Goal: Transaction & Acquisition: Purchase product/service

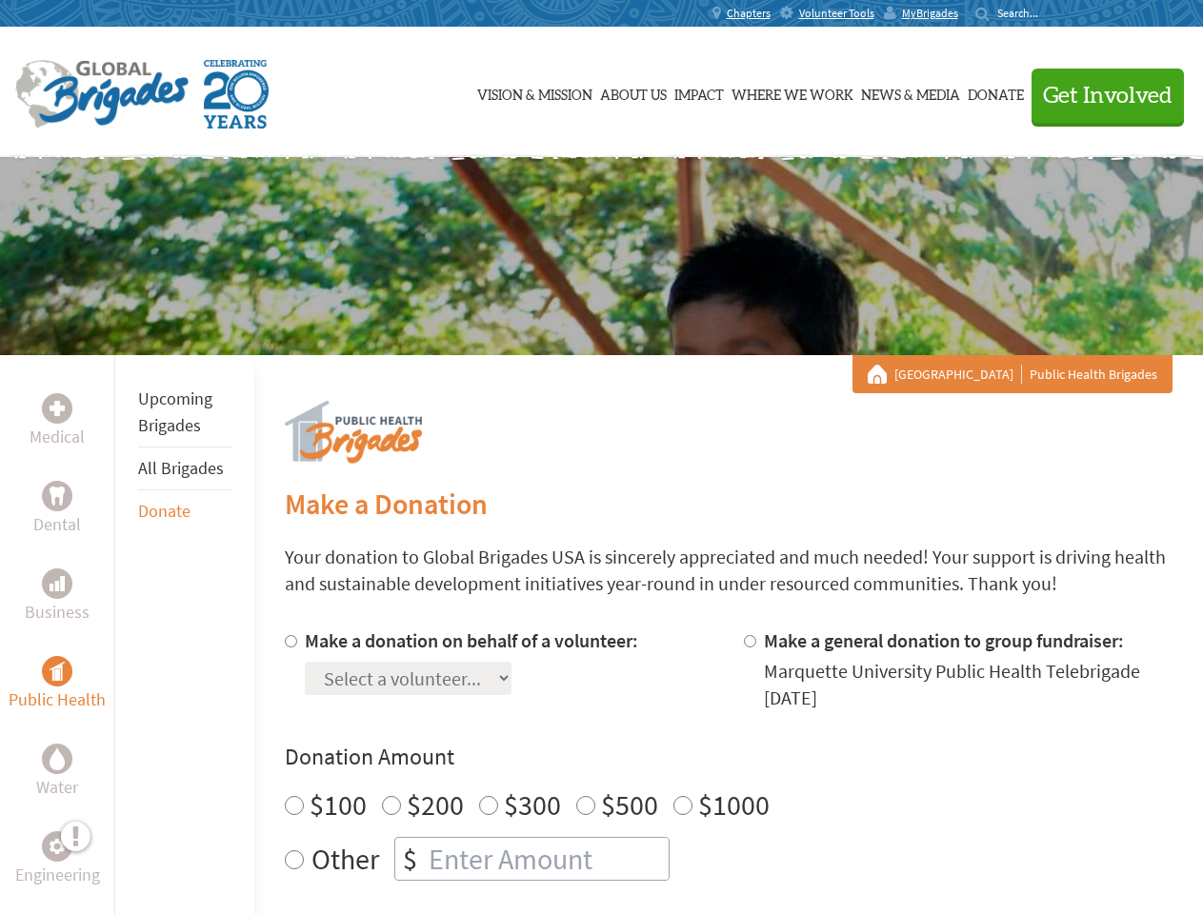
click at [1051, 13] on div "Search for:" at bounding box center [1013, 13] width 76 height 15
click at [1099, 95] on span "Get Involved" at bounding box center [1108, 96] width 130 height 23
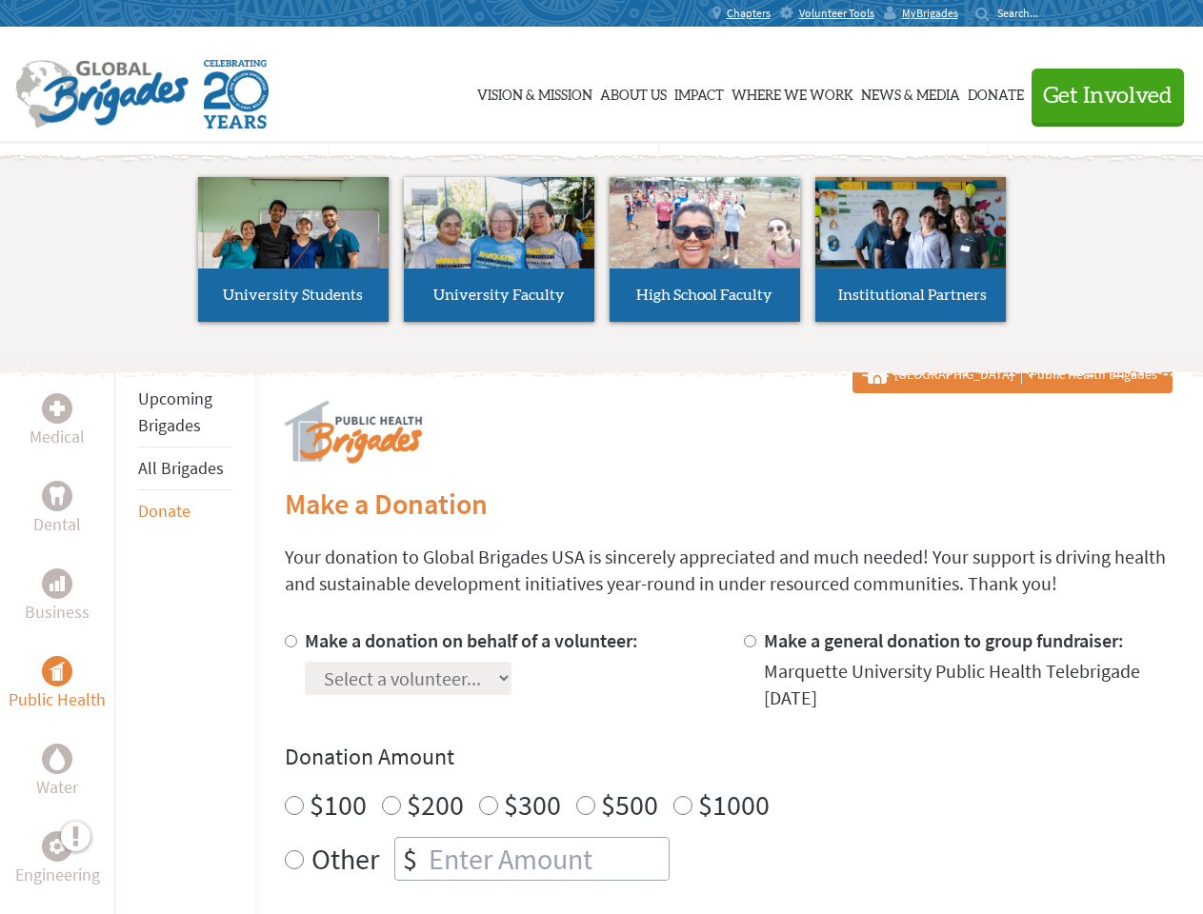
click at [602, 256] on li "High School Faculty" at bounding box center [705, 249] width 206 height 175
click at [126, 634] on div "Upcoming Brigades All Brigades Donate" at bounding box center [184, 812] width 140 height 914
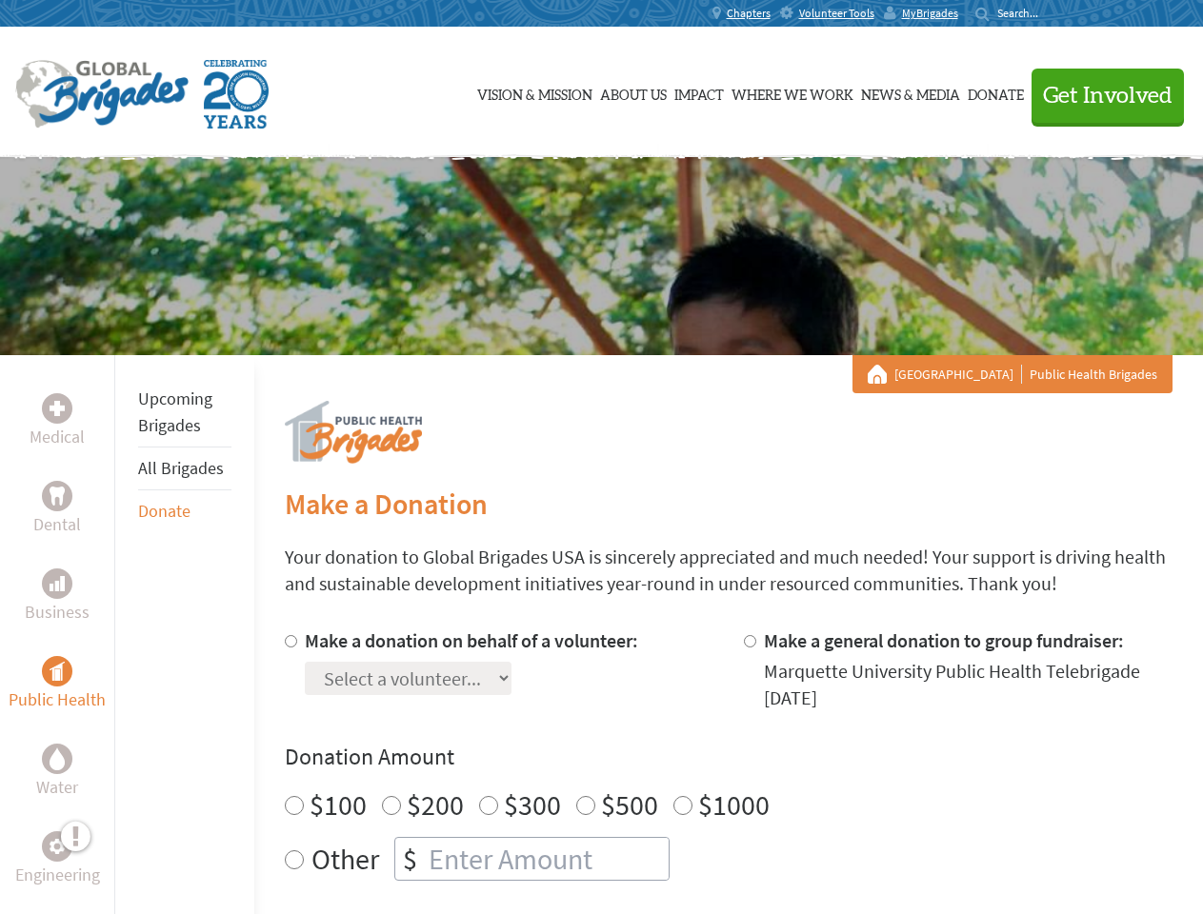
click at [728, 770] on h4 "Donation Amount" at bounding box center [729, 757] width 888 height 30
click at [289, 641] on input "Make a donation on behalf of a volunteer:" at bounding box center [291, 641] width 12 height 12
radio input "true"
click at [749, 641] on input "Make a general donation to group fundraiser:" at bounding box center [750, 641] width 12 height 12
radio input "true"
